Goal: Navigation & Orientation: Find specific page/section

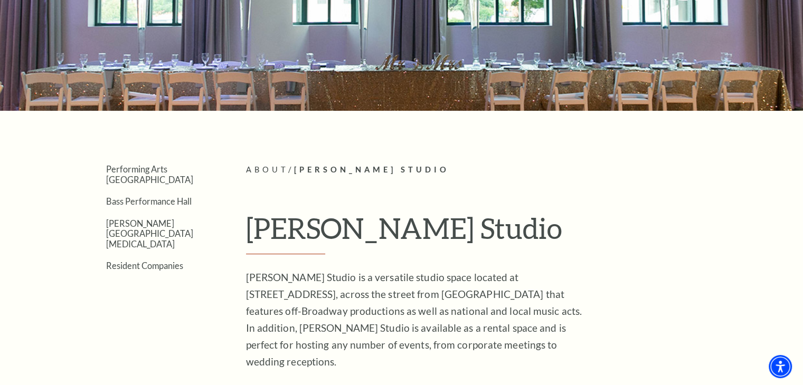
scroll to position [167, 0]
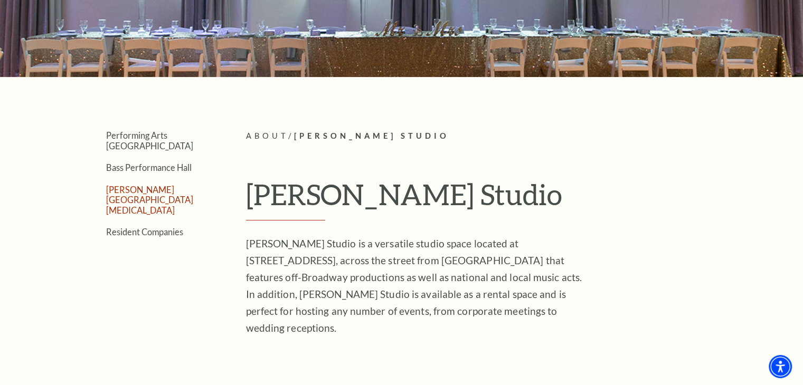
click at [153, 185] on link "[PERSON_NAME][GEOGRAPHIC_DATA][MEDICAL_DATA]" at bounding box center [149, 200] width 87 height 31
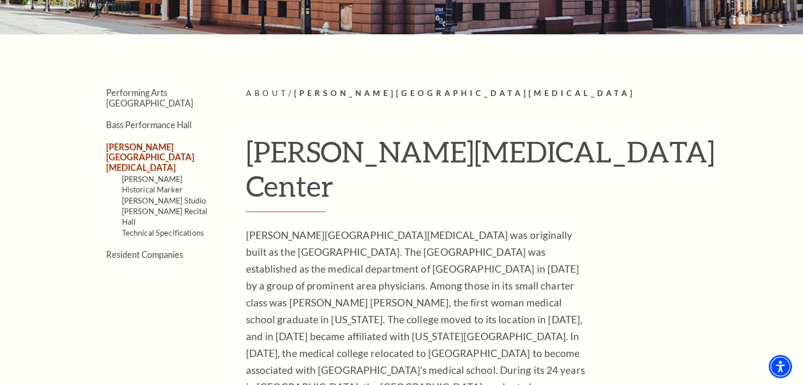
scroll to position [179, 0]
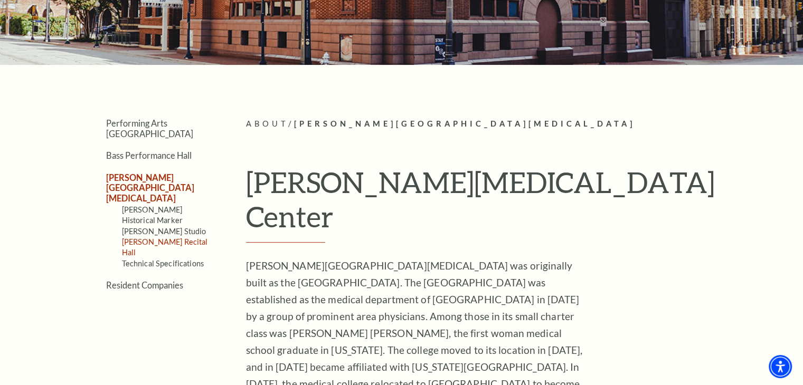
click at [192, 238] on link "[PERSON_NAME] Recital Hall" at bounding box center [165, 248] width 86 height 20
